Goal: Information Seeking & Learning: Learn about a topic

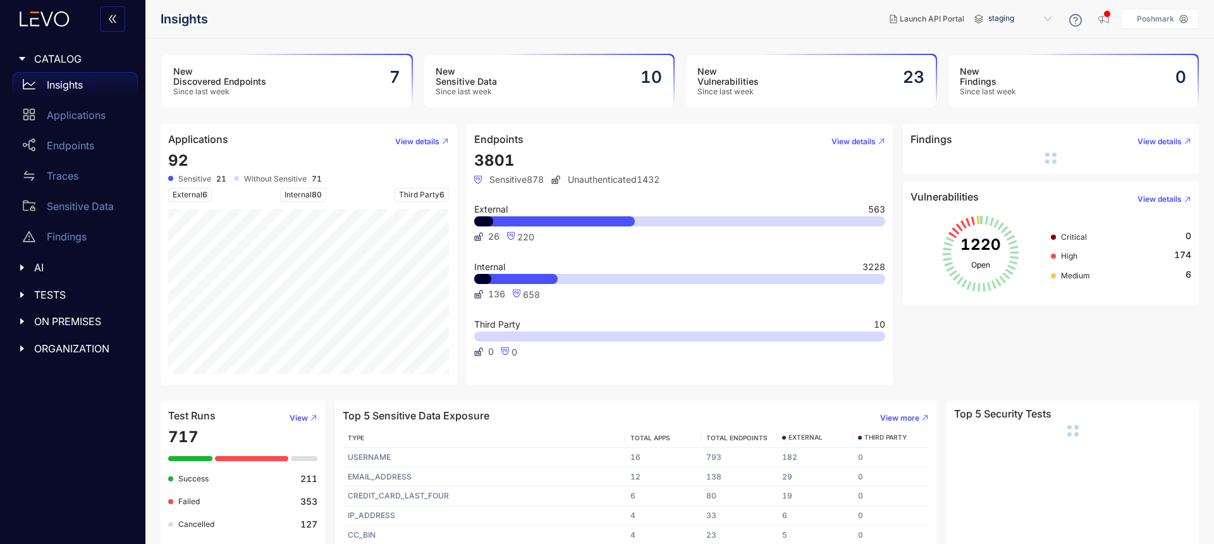
scroll to position [9, 0]
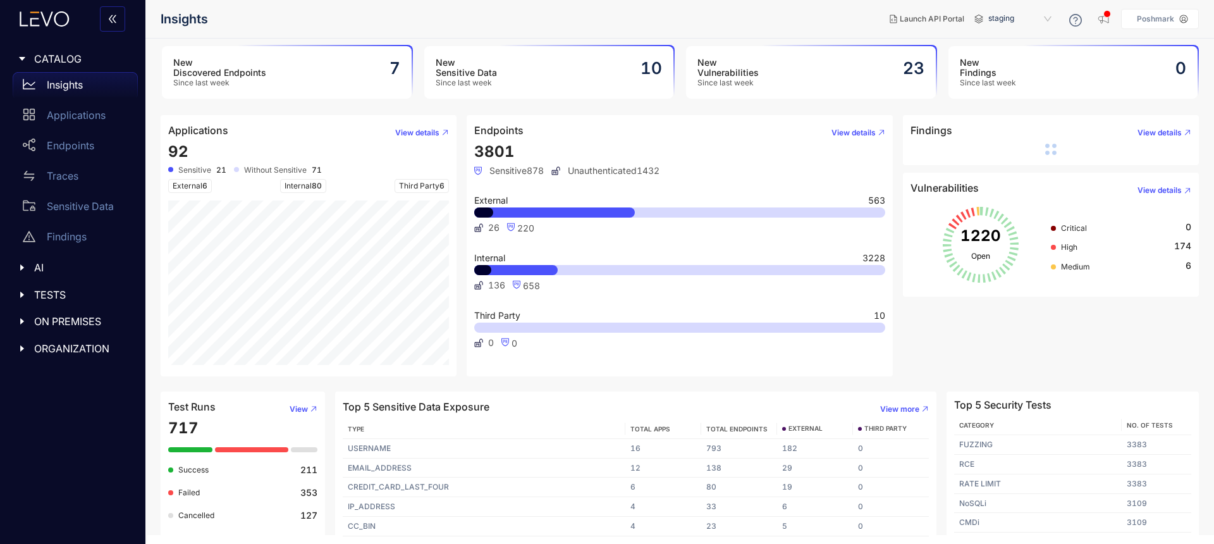
click at [1049, 247] on div "1220 Open" at bounding box center [981, 244] width 140 height 89
click at [1059, 248] on div "High" at bounding box center [1069, 245] width 37 height 11
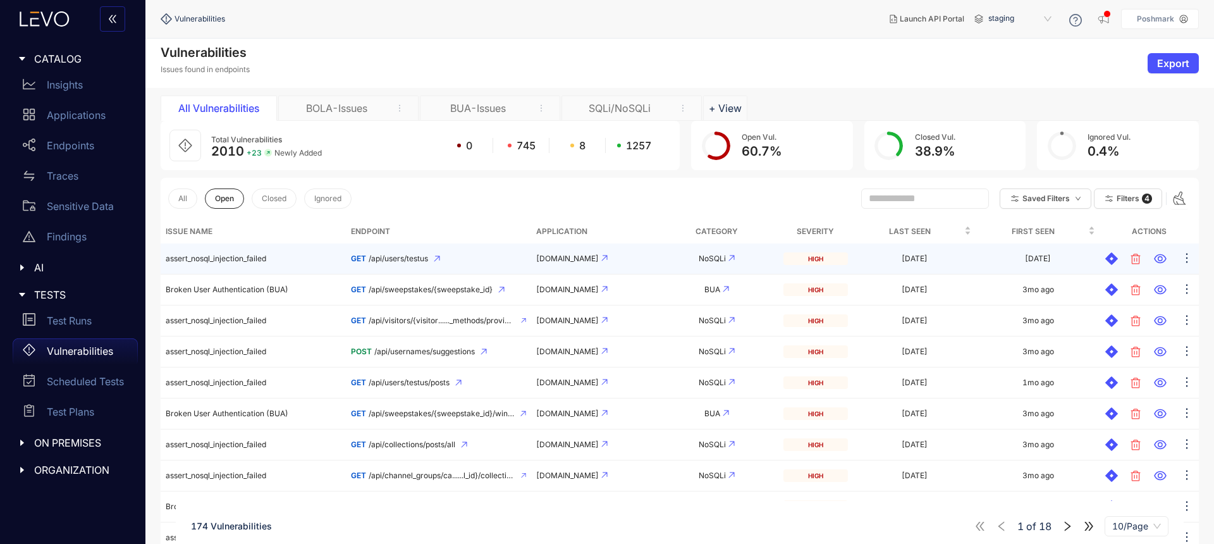
click at [274, 259] on td "assert_nosql_injection_failed" at bounding box center [253, 258] width 185 height 31
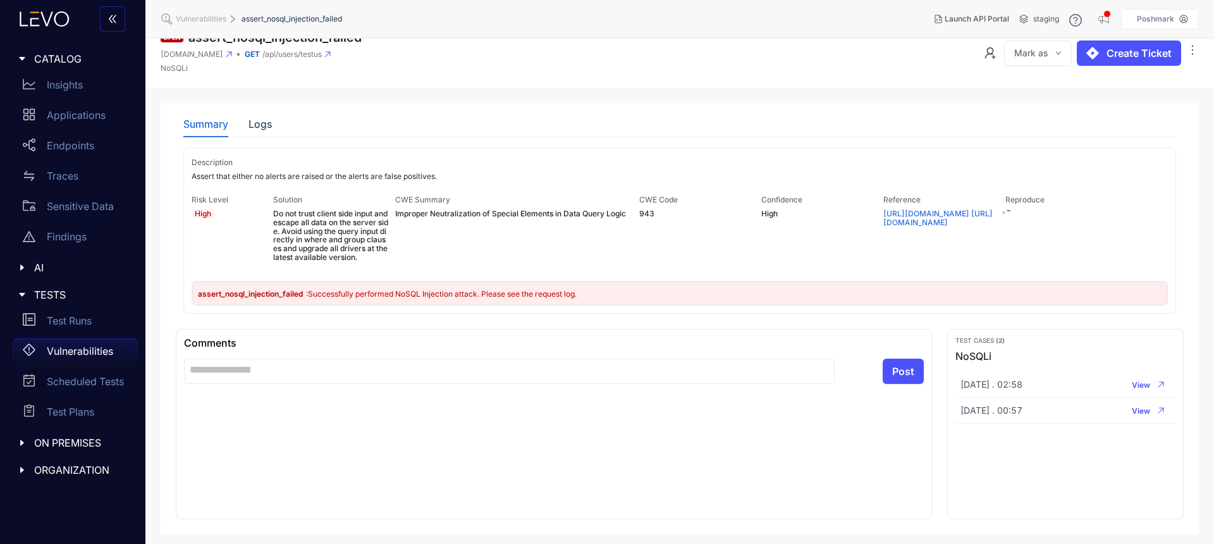
scroll to position [18, 0]
click at [259, 117] on div "Logs" at bounding box center [260, 121] width 23 height 11
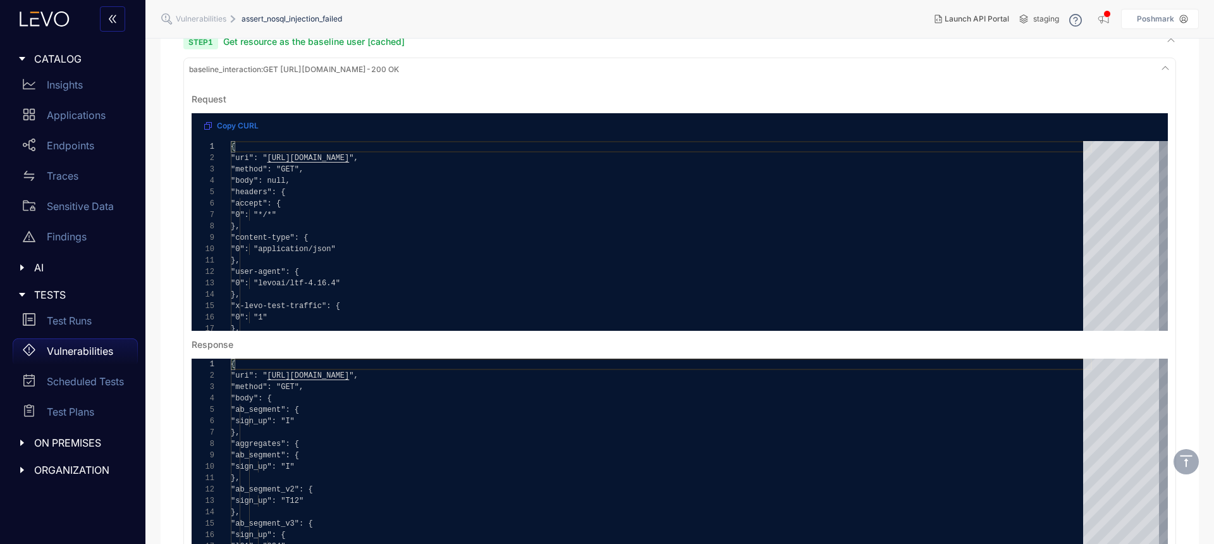
scroll to position [179, 0]
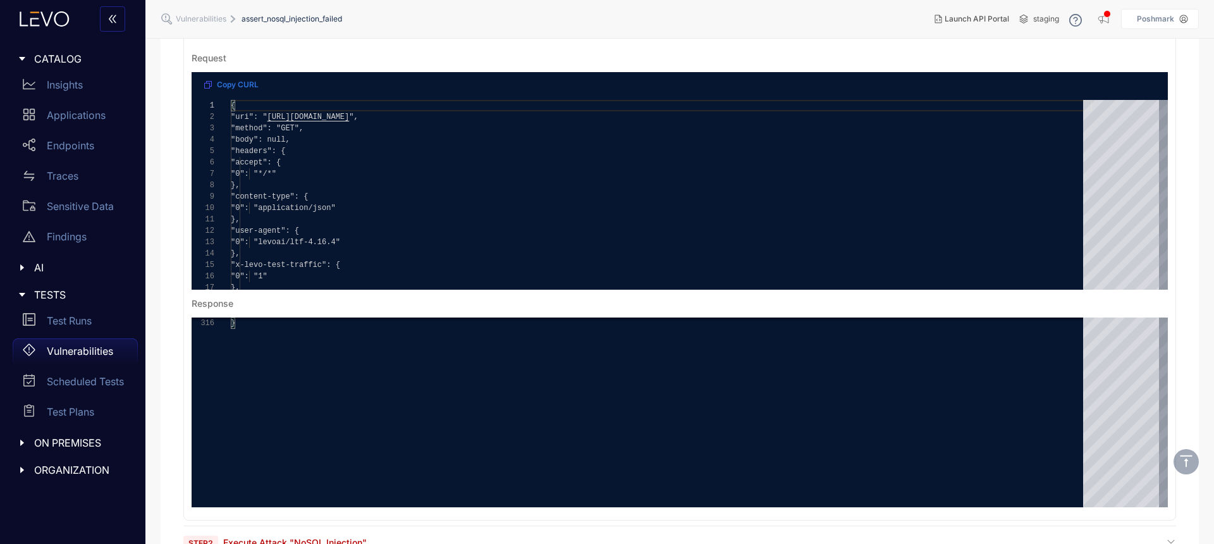
click at [195, 16] on span "Vulnerabilities" at bounding box center [201, 19] width 51 height 9
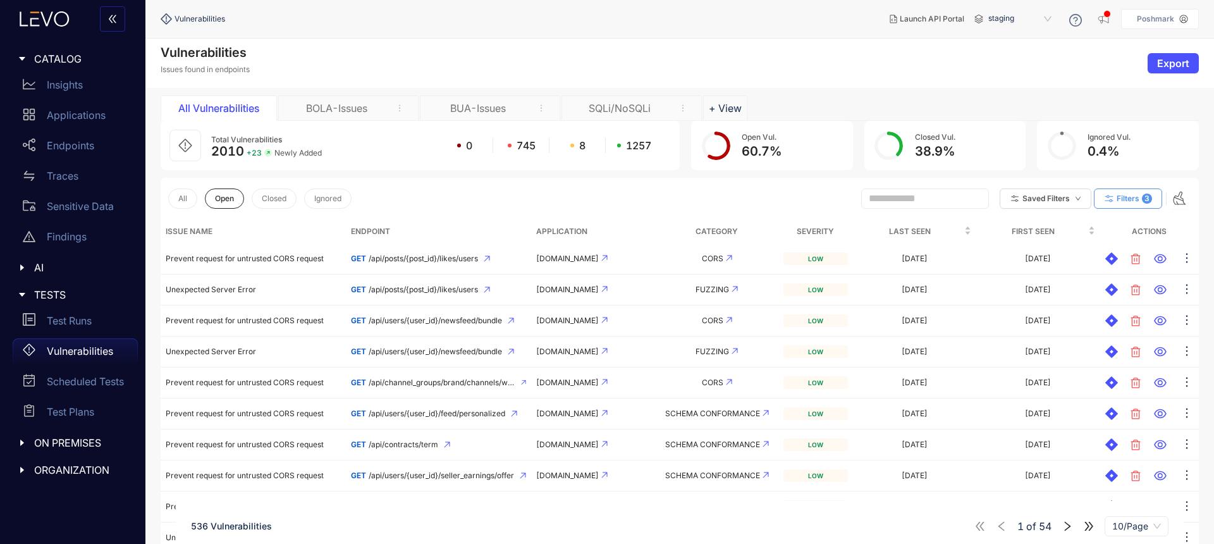
click at [1105, 194] on icon "button" at bounding box center [1109, 199] width 11 height 11
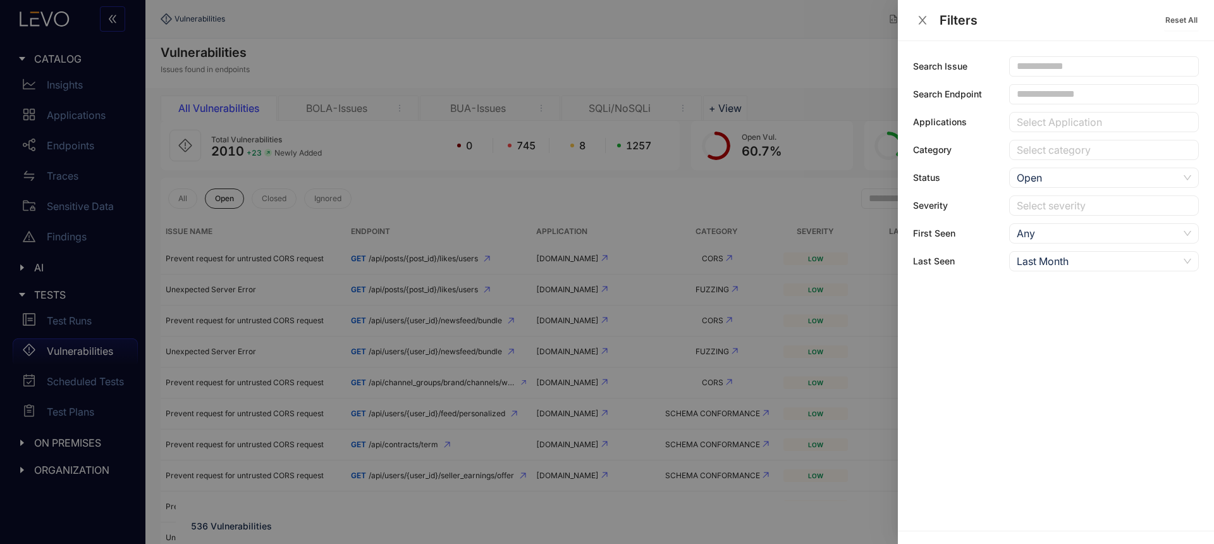
click at [1068, 206] on div at bounding box center [1098, 205] width 168 height 13
click at [1055, 241] on div "High" at bounding box center [1104, 251] width 190 height 20
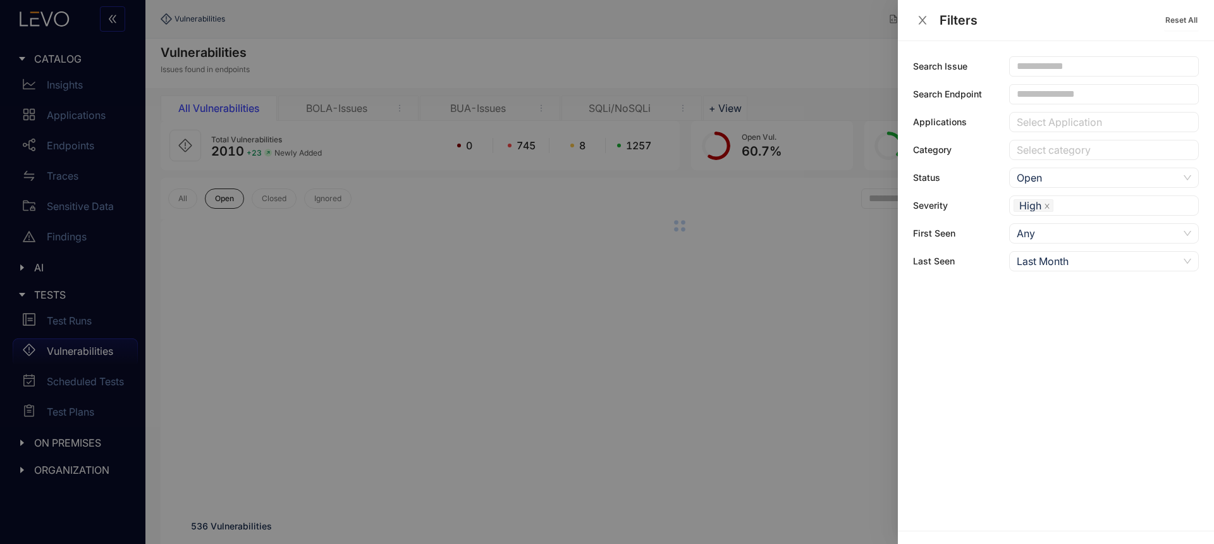
click at [826, 60] on div at bounding box center [607, 272] width 1214 height 544
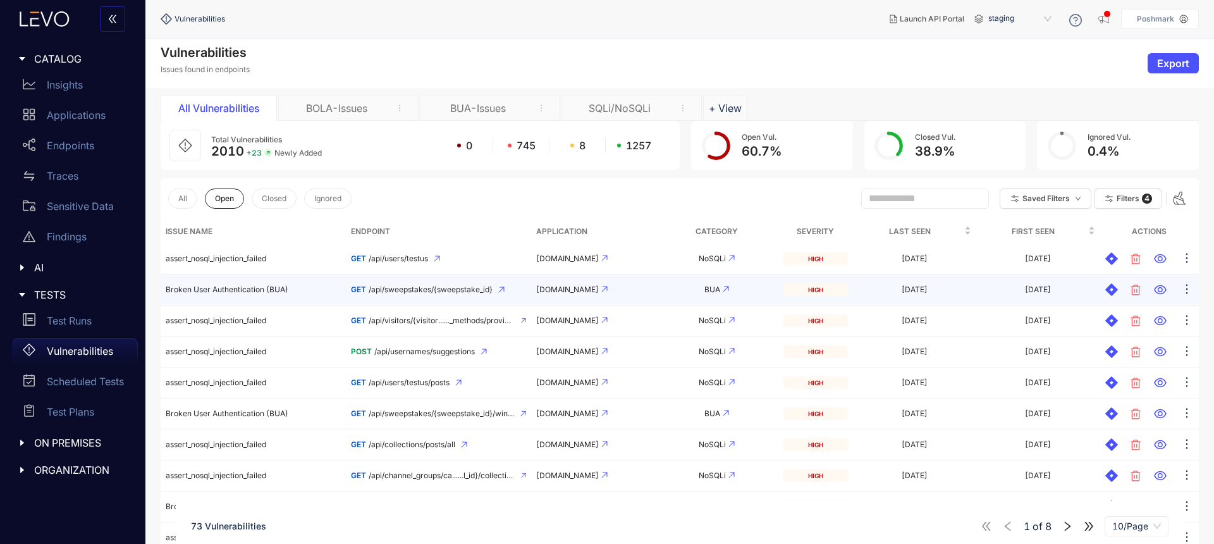
click at [288, 286] on td "Broken User Authentication (BUA)" at bounding box center [253, 289] width 185 height 31
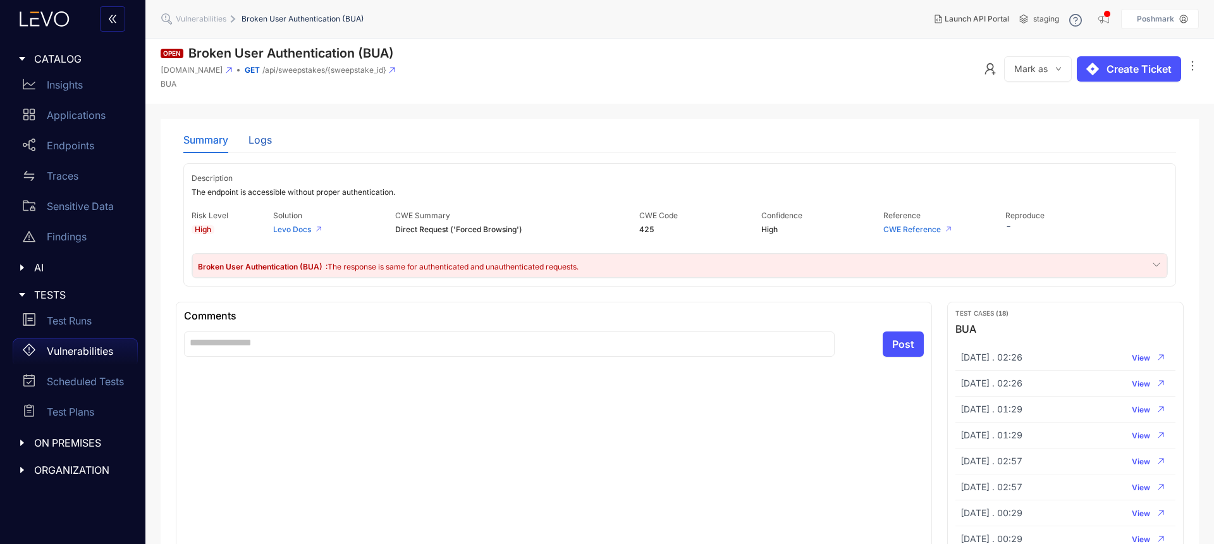
click at [254, 135] on div "Logs" at bounding box center [260, 139] width 23 height 11
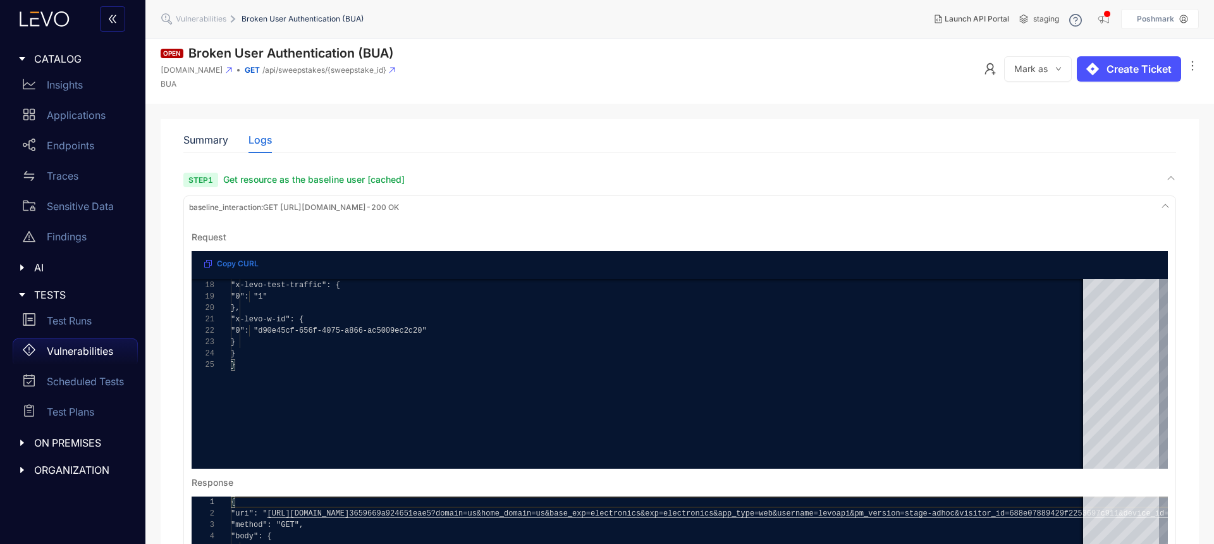
scroll to position [206, 0]
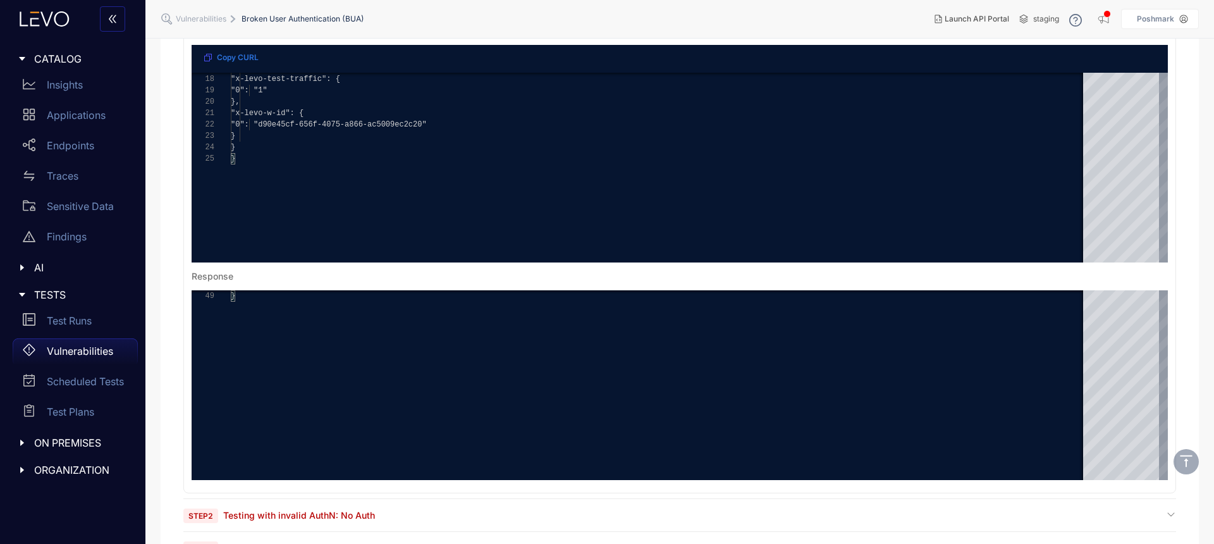
click at [185, 26] on li "Vulnerabilities" at bounding box center [201, 19] width 81 height 23
click at [106, 144] on div "Endpoints" at bounding box center [75, 145] width 125 height 25
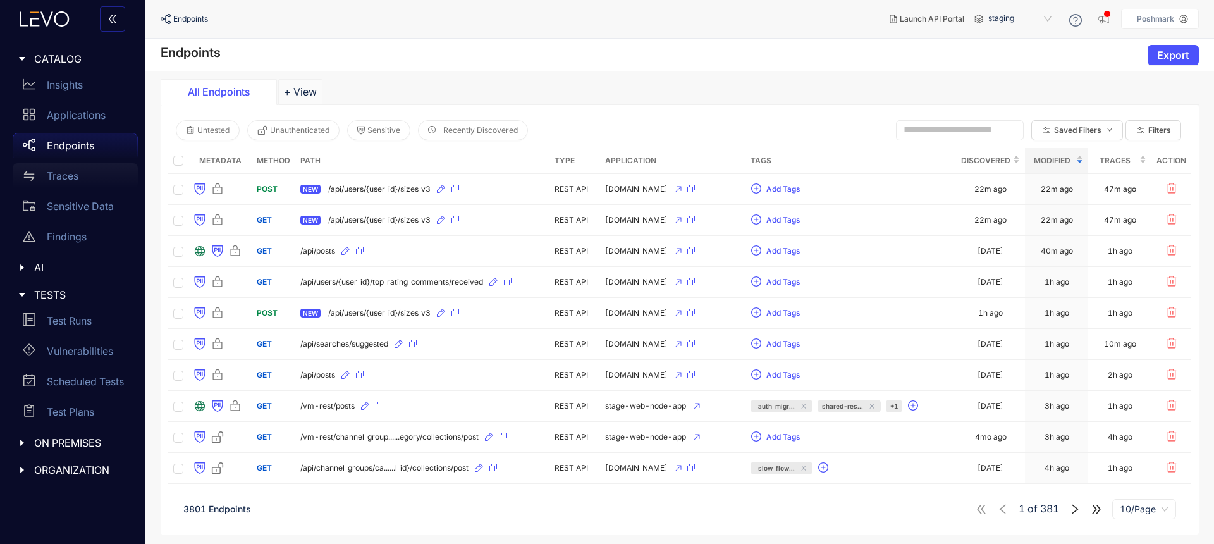
click at [83, 169] on div "Traces" at bounding box center [75, 175] width 125 height 25
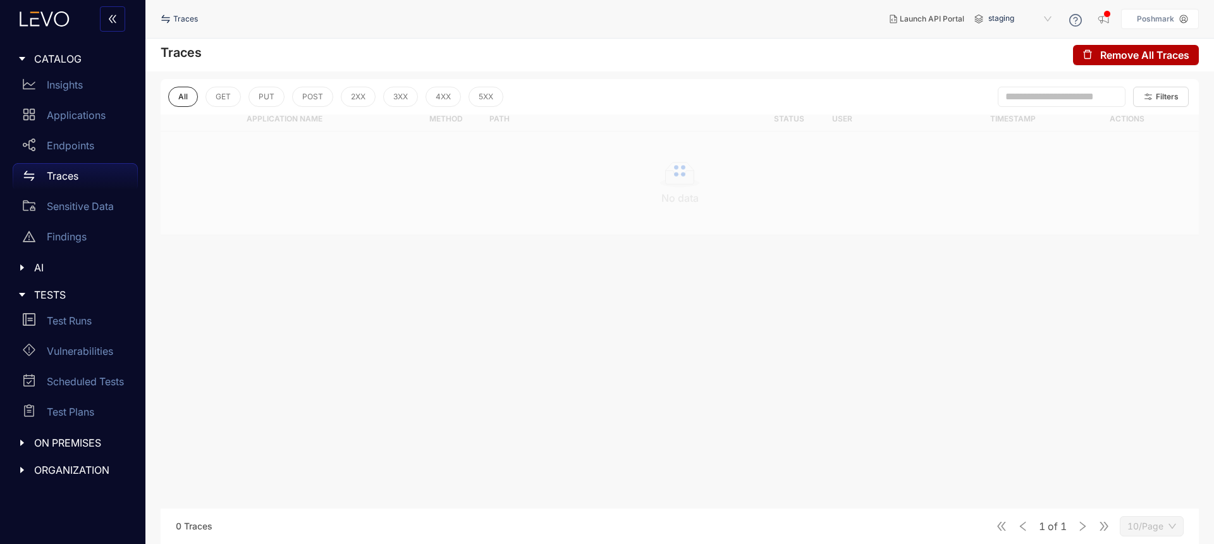
click at [15, 263] on div "AI" at bounding box center [73, 267] width 130 height 27
click at [63, 300] on div "MCP" at bounding box center [75, 293] width 125 height 25
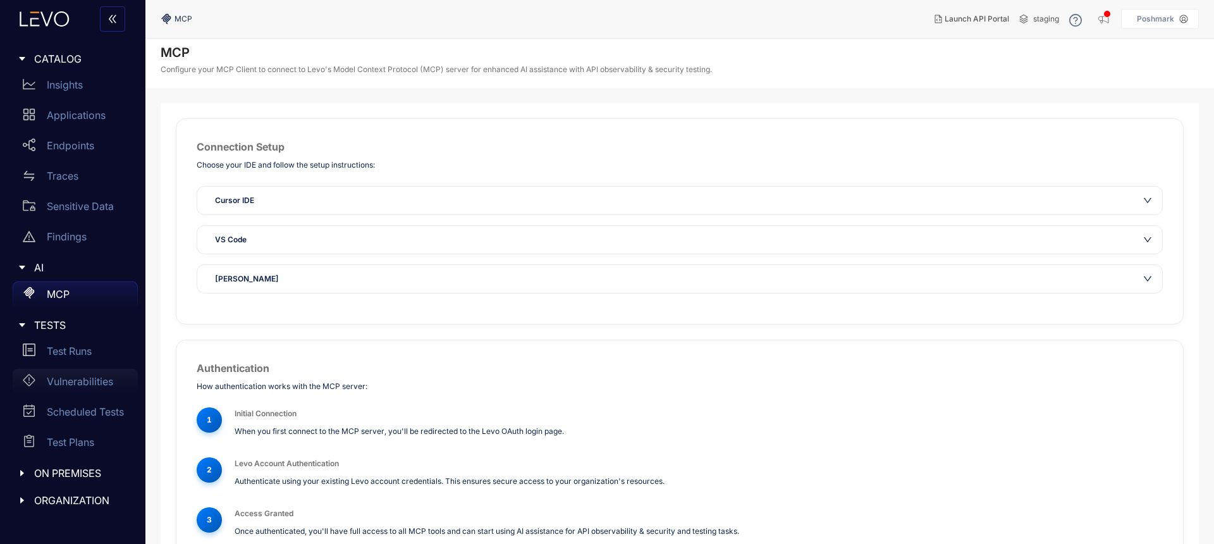
click at [72, 391] on div "Vulnerabilities" at bounding box center [75, 381] width 125 height 25
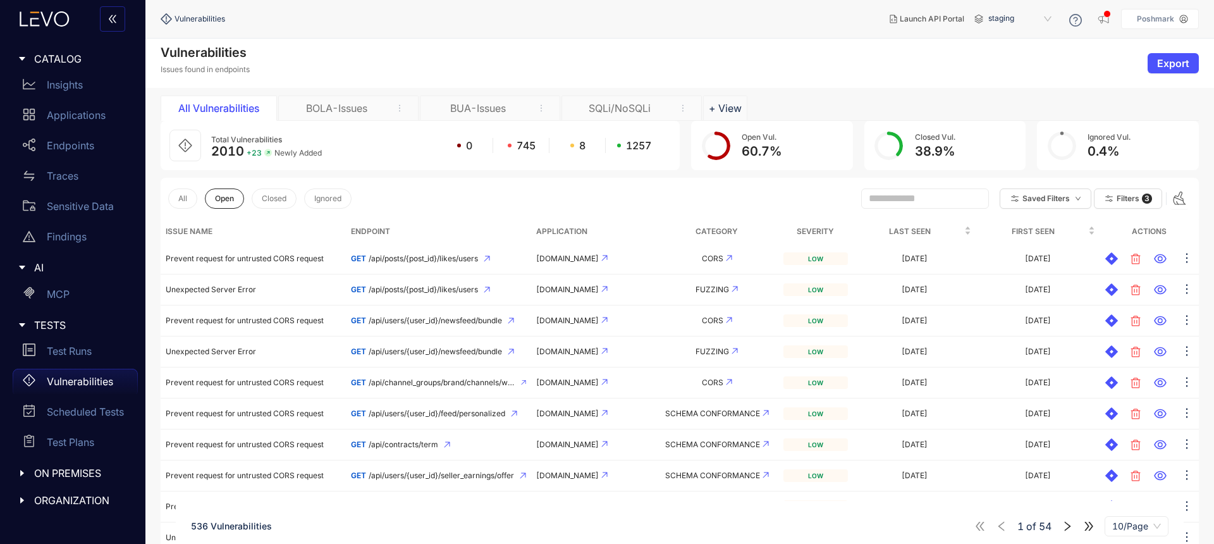
click at [17, 479] on div "ON PREMISES" at bounding box center [73, 473] width 130 height 27
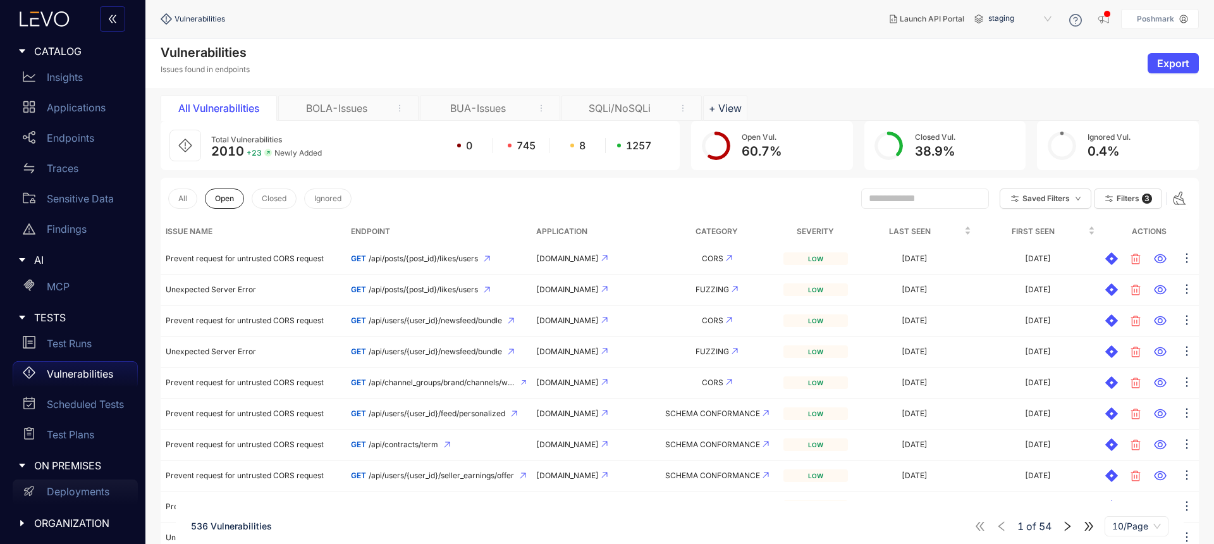
click at [70, 490] on p "Deployments" at bounding box center [78, 491] width 63 height 11
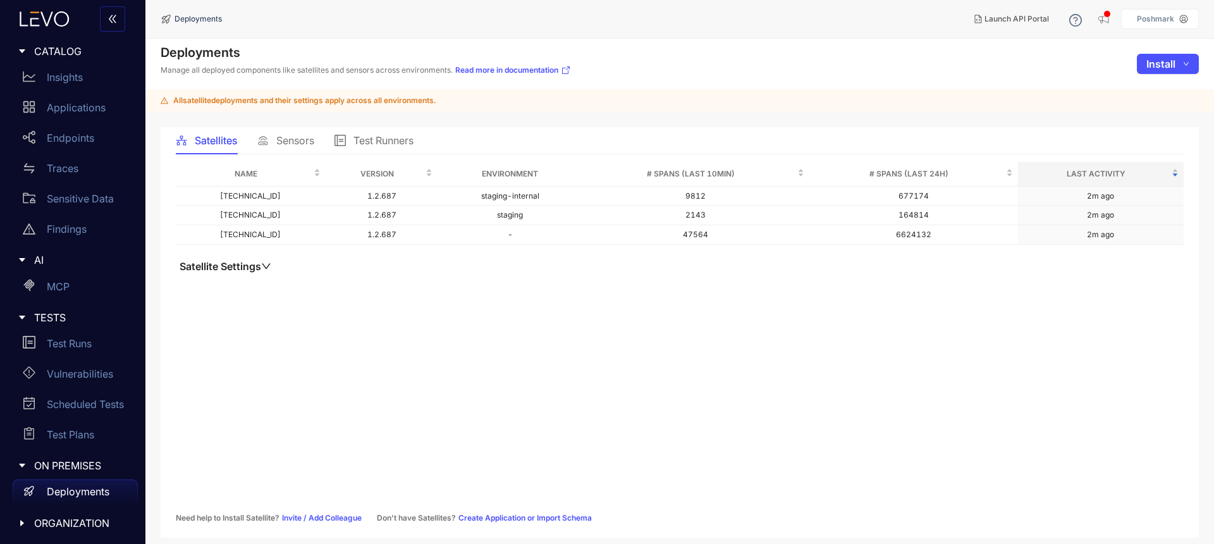
drag, startPoint x: 20, startPoint y: 523, endPoint x: 28, endPoint y: 523, distance: 8.9
click at [20, 523] on icon "caret-right" at bounding box center [22, 523] width 9 height 9
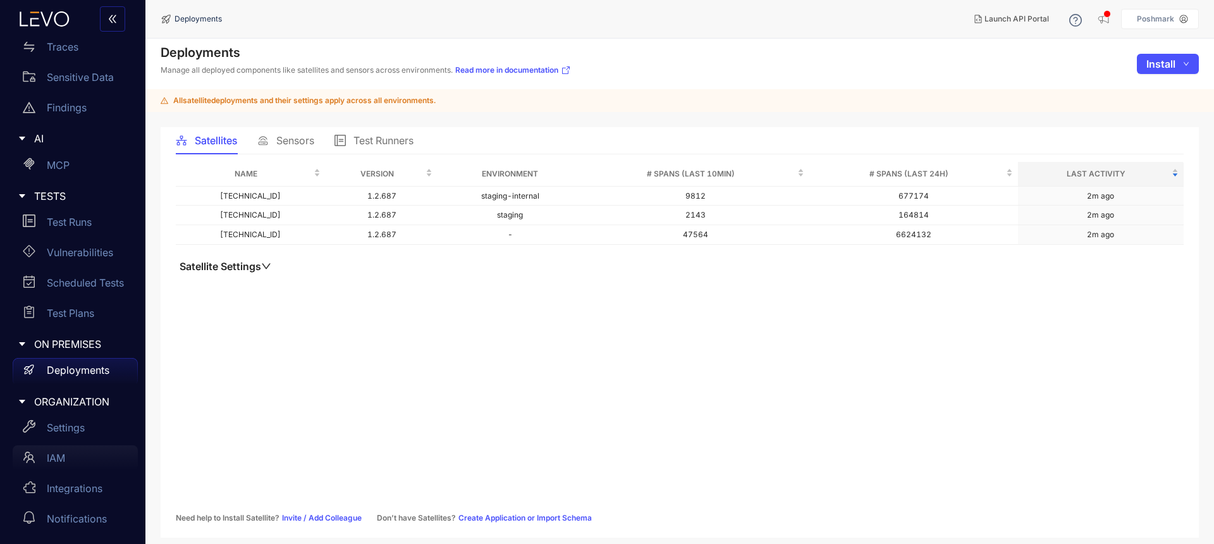
click at [80, 451] on div "IAM" at bounding box center [75, 457] width 125 height 25
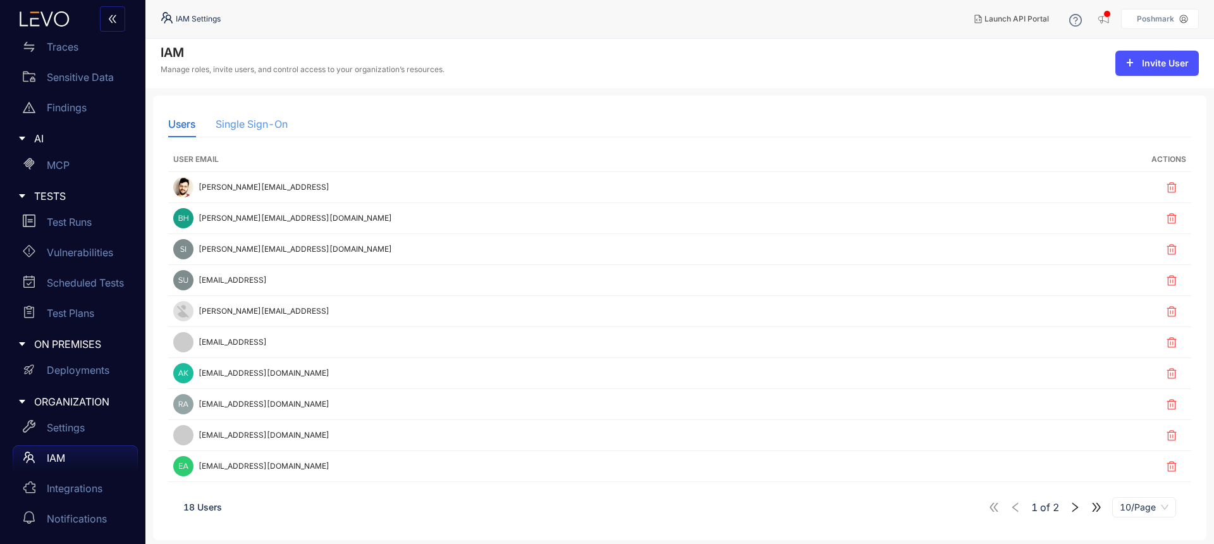
scroll to position [1, 0]
click at [259, 127] on div "Single Sign-On" at bounding box center [252, 123] width 72 height 11
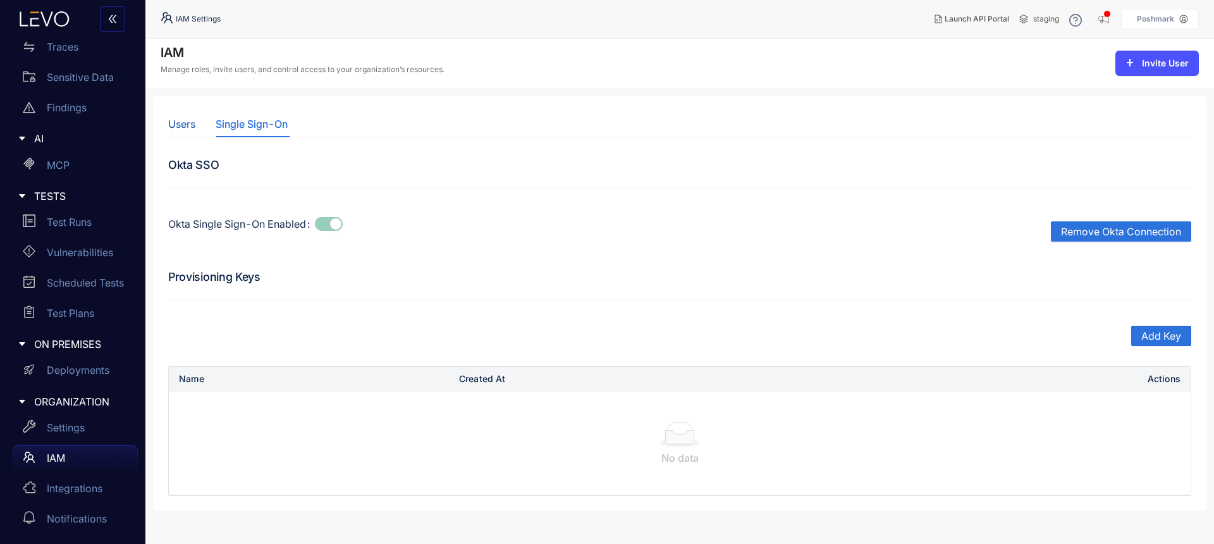
click at [194, 127] on div "Users" at bounding box center [181, 123] width 27 height 11
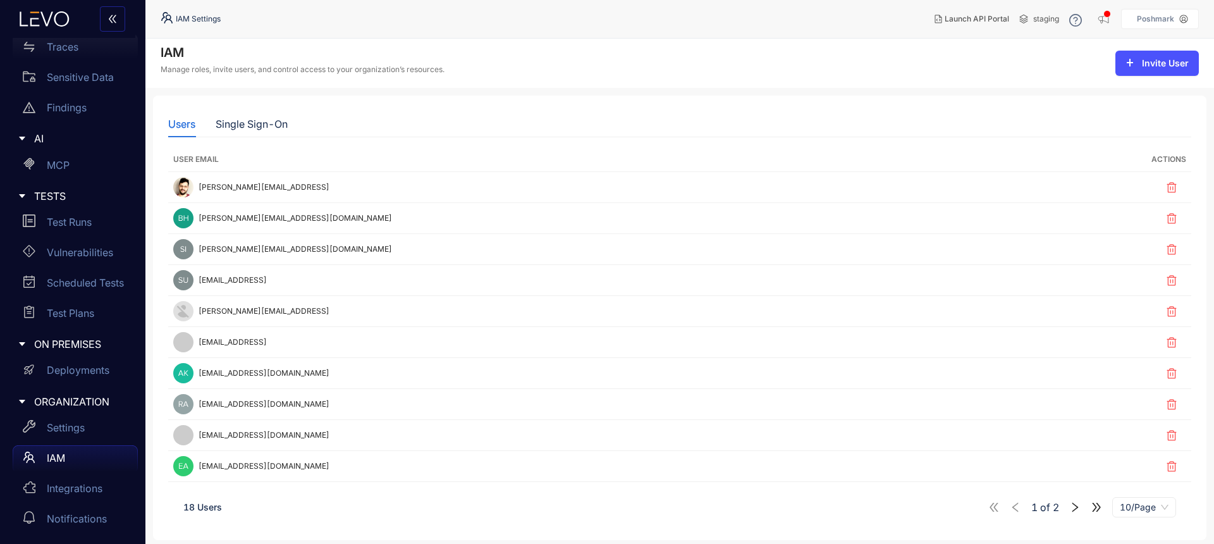
click at [66, 52] on p "Traces" at bounding box center [63, 46] width 32 height 11
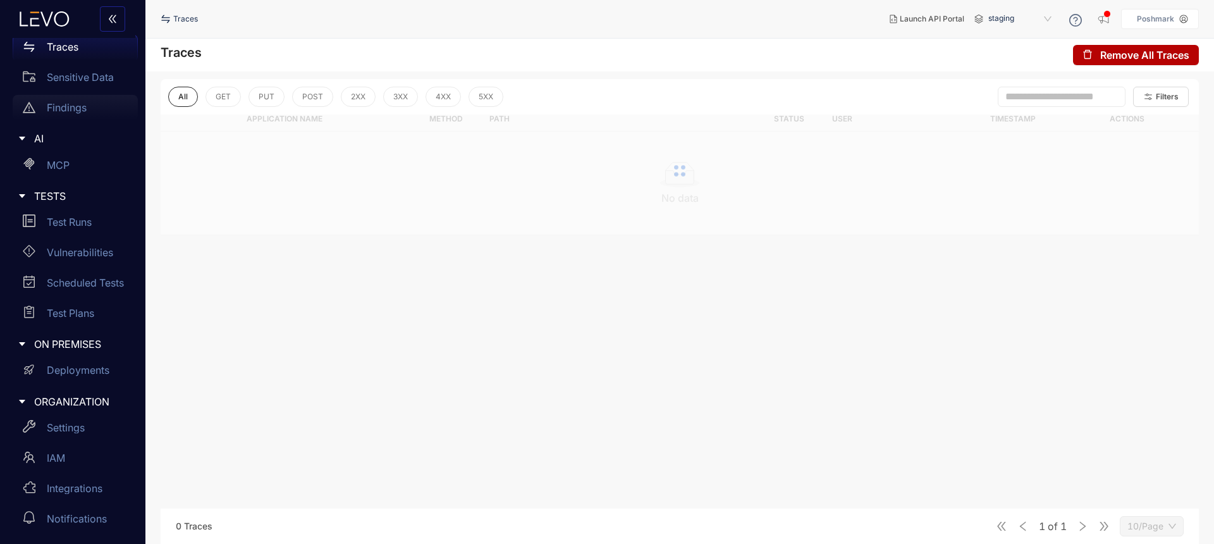
click at [67, 108] on p "Findings" at bounding box center [67, 107] width 40 height 11
